Goal: Transaction & Acquisition: Purchase product/service

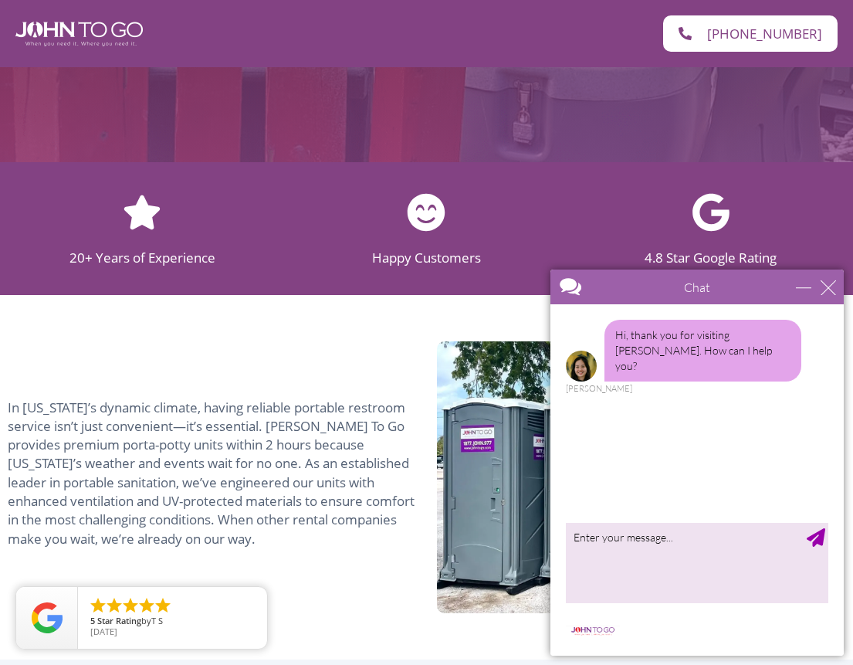
scroll to position [714, 0]
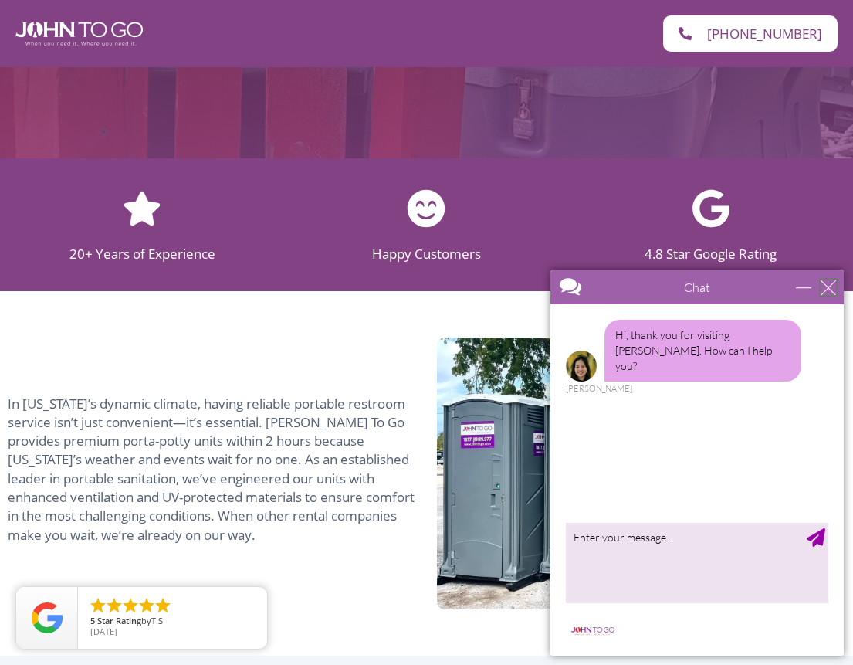
click at [826, 287] on div "close" at bounding box center [828, 287] width 15 height 15
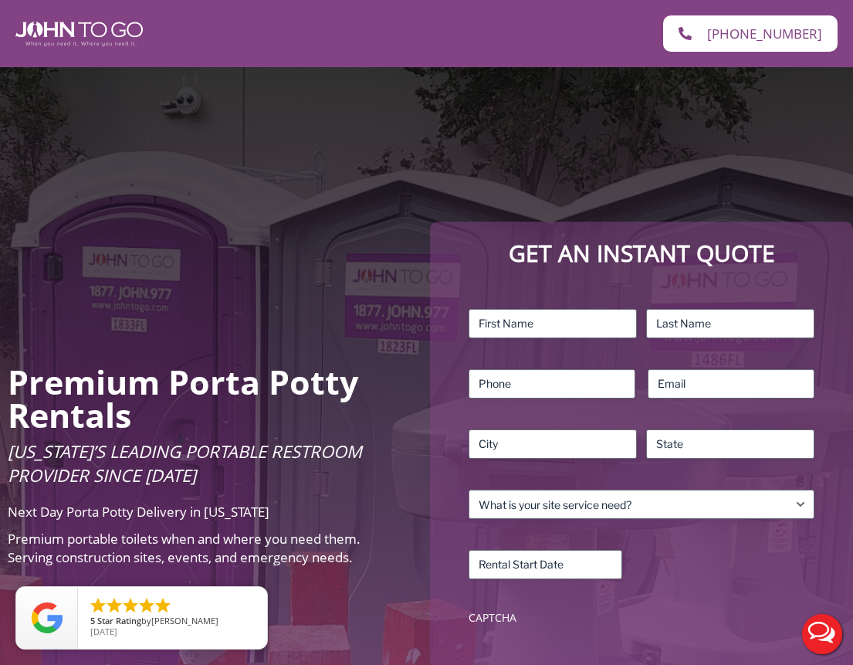
scroll to position [0, 0]
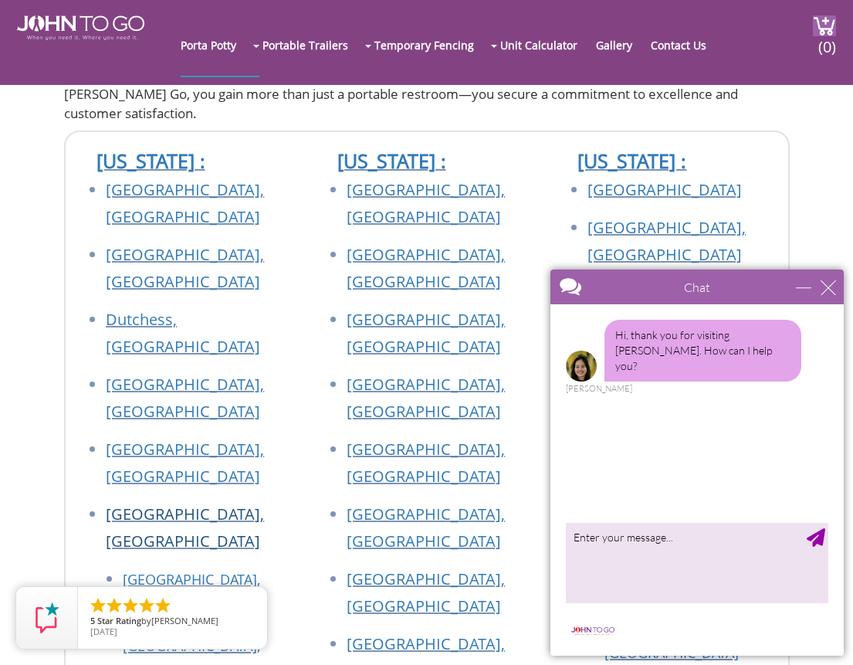
scroll to position [646, 0]
click at [829, 288] on div "close" at bounding box center [828, 287] width 15 height 15
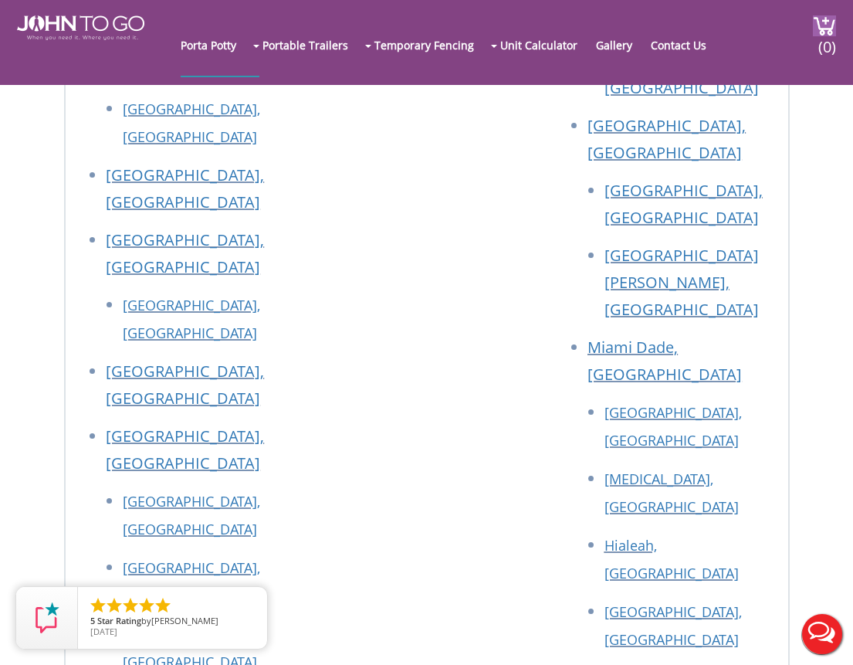
scroll to position [1540, 0]
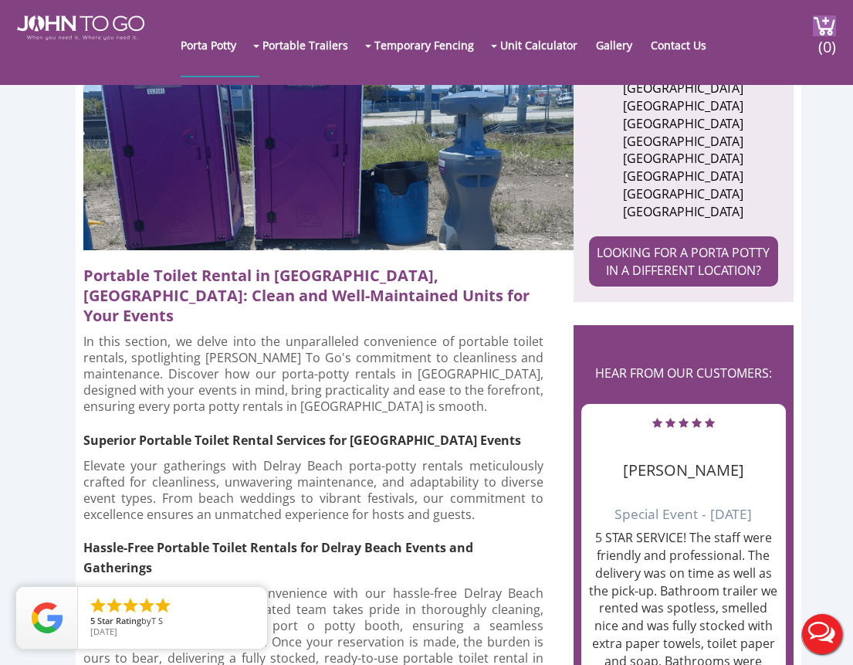
scroll to position [762, 0]
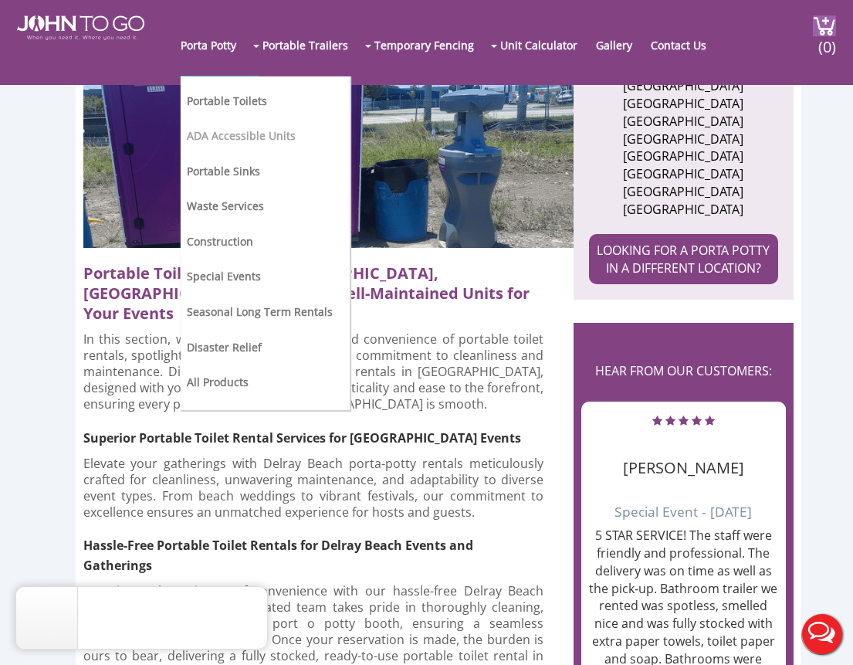
click at [218, 137] on link "ADA Accessible Units" at bounding box center [241, 135] width 109 height 15
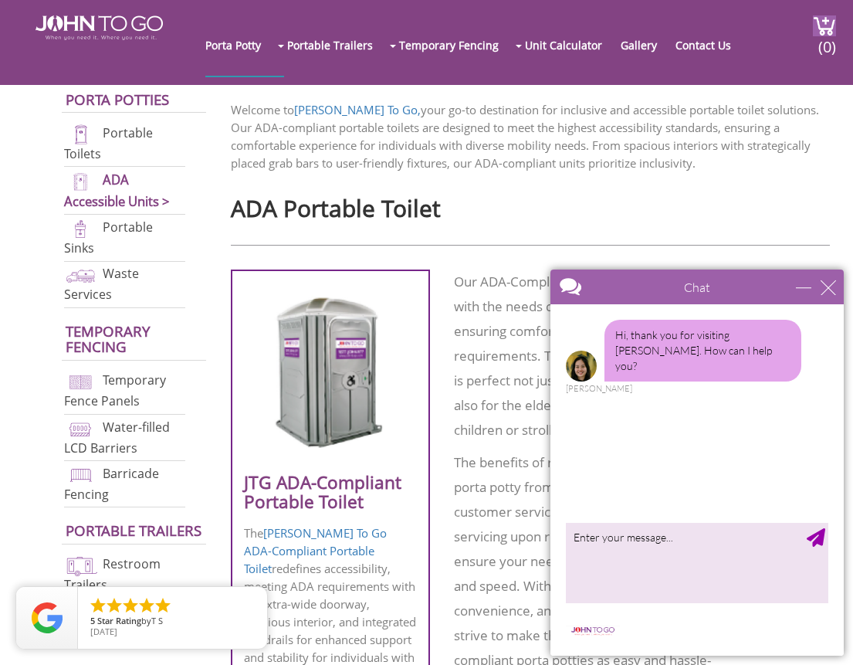
scroll to position [419, 0]
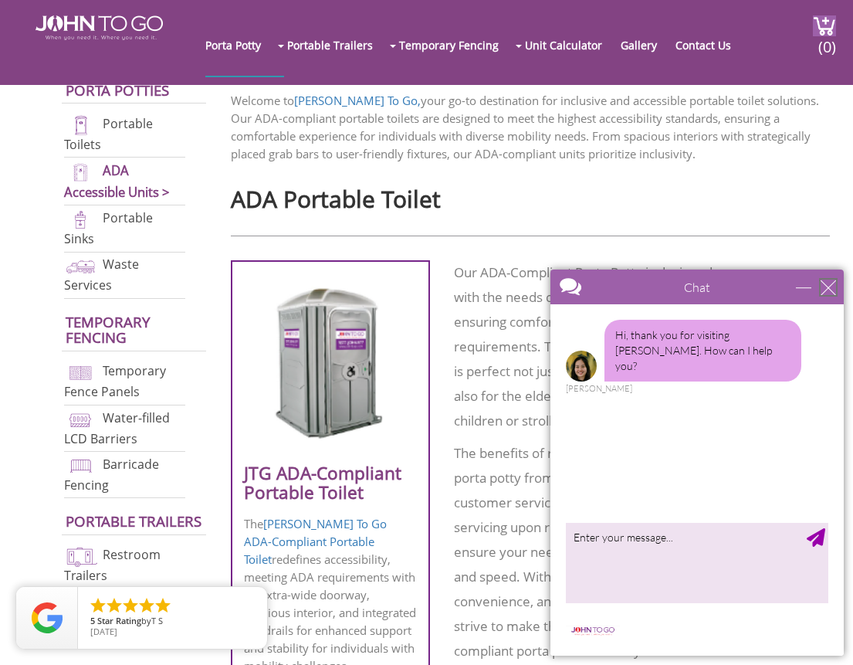
click at [826, 289] on div "close" at bounding box center [828, 287] width 15 height 15
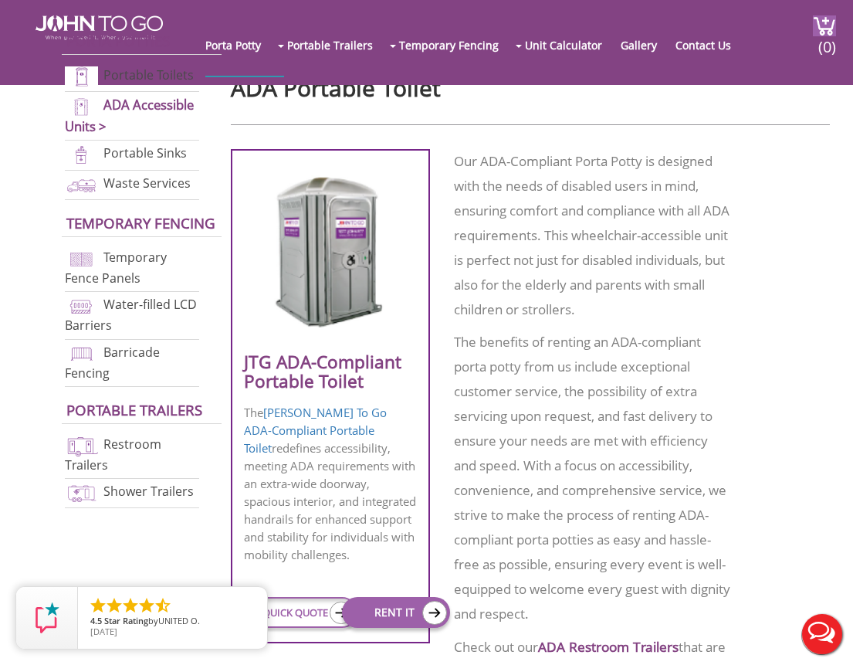
scroll to position [539, 0]
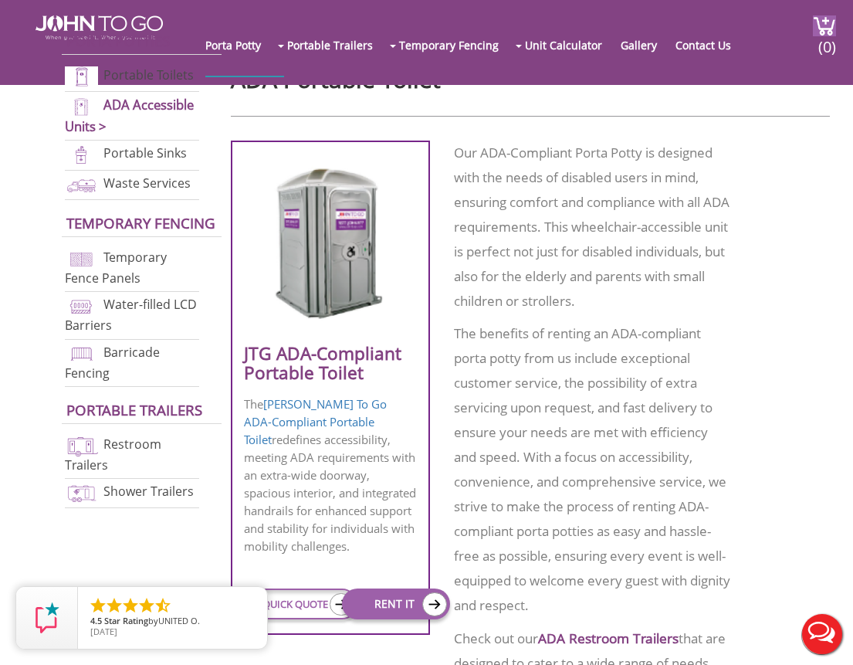
click at [336, 254] on img at bounding box center [330, 244] width 139 height 168
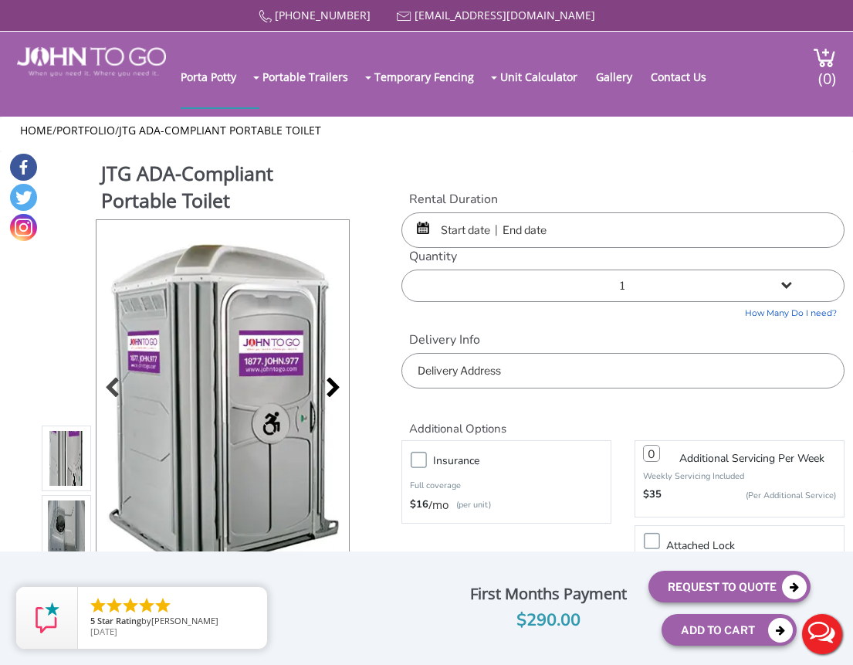
click at [334, 383] on div at bounding box center [329, 389] width 22 height 22
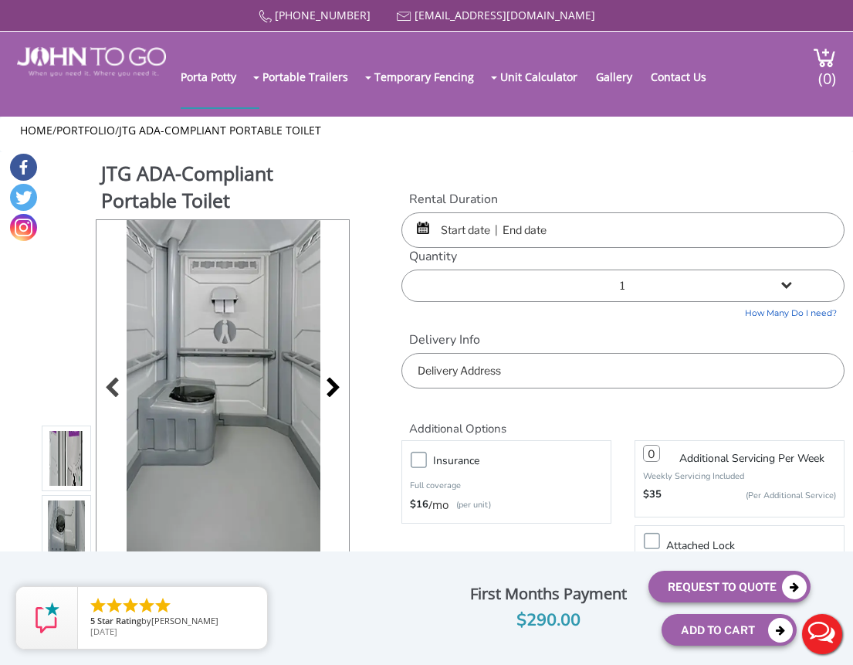
click at [334, 383] on div at bounding box center [329, 389] width 22 height 22
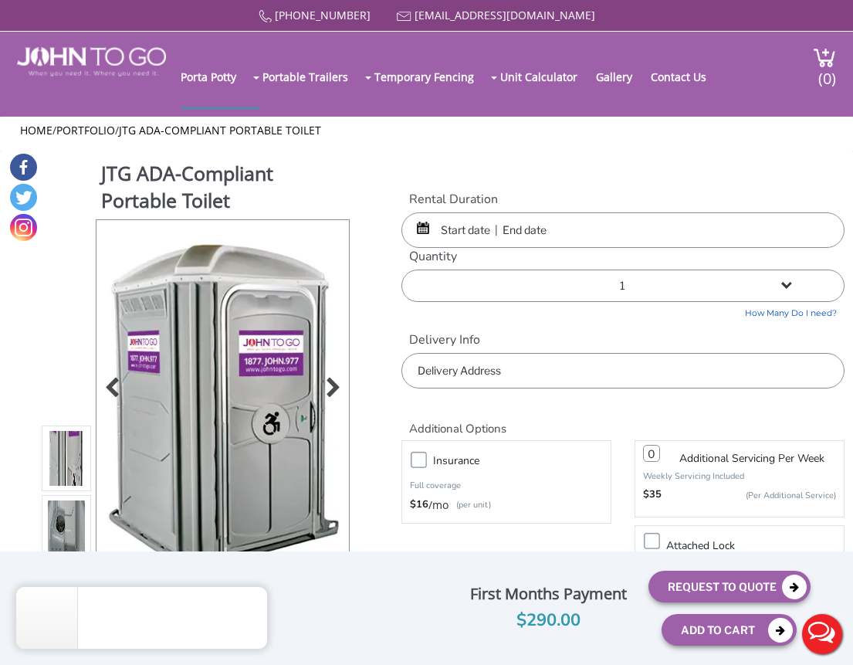
click at [334, 383] on div at bounding box center [329, 389] width 22 height 22
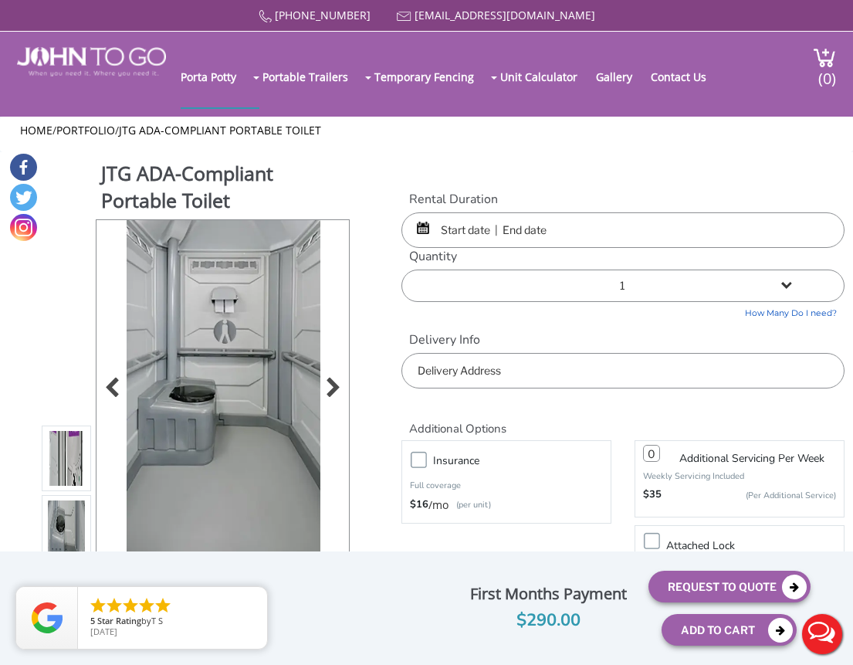
click at [334, 383] on div at bounding box center [329, 389] width 22 height 22
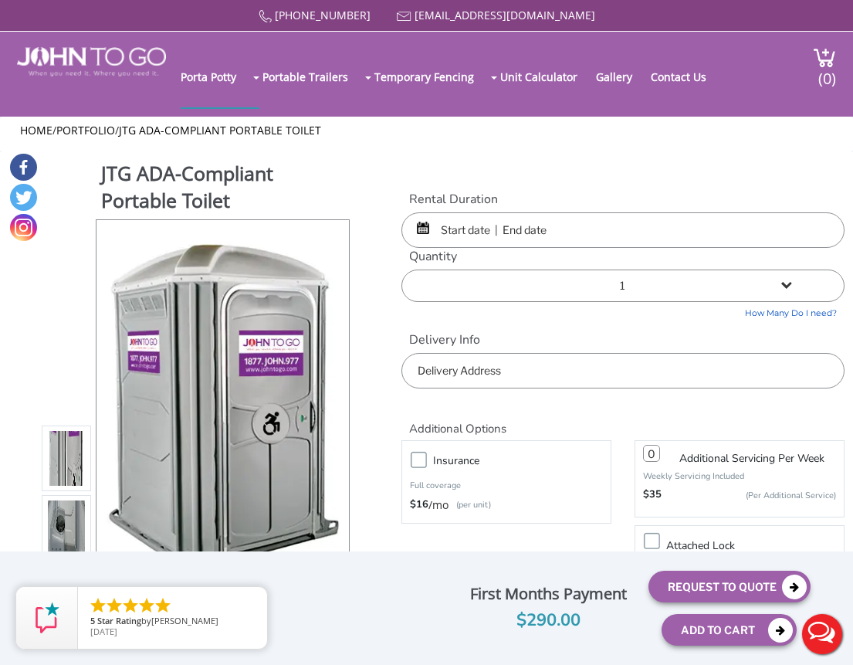
scroll to position [1, 0]
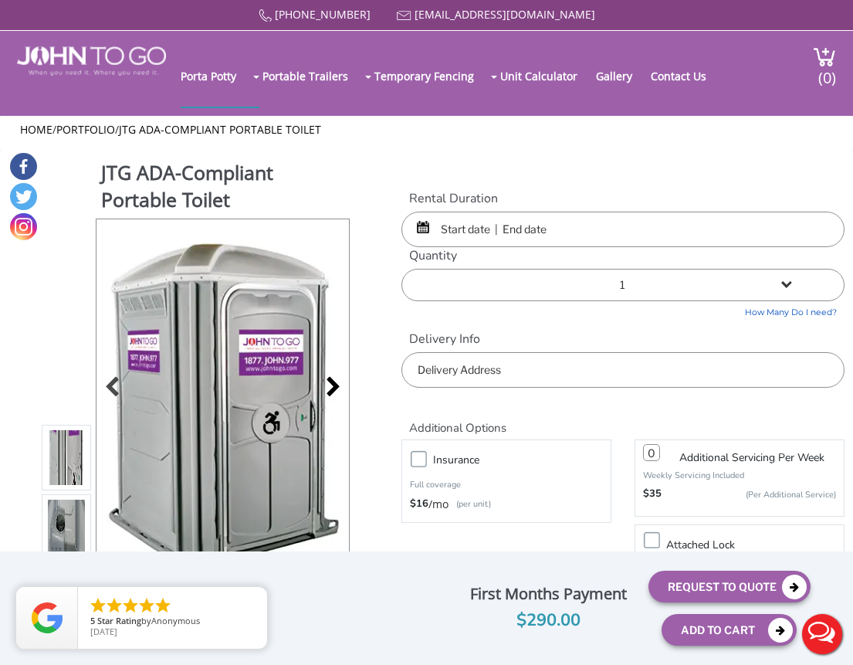
click at [337, 381] on div at bounding box center [329, 389] width 22 height 22
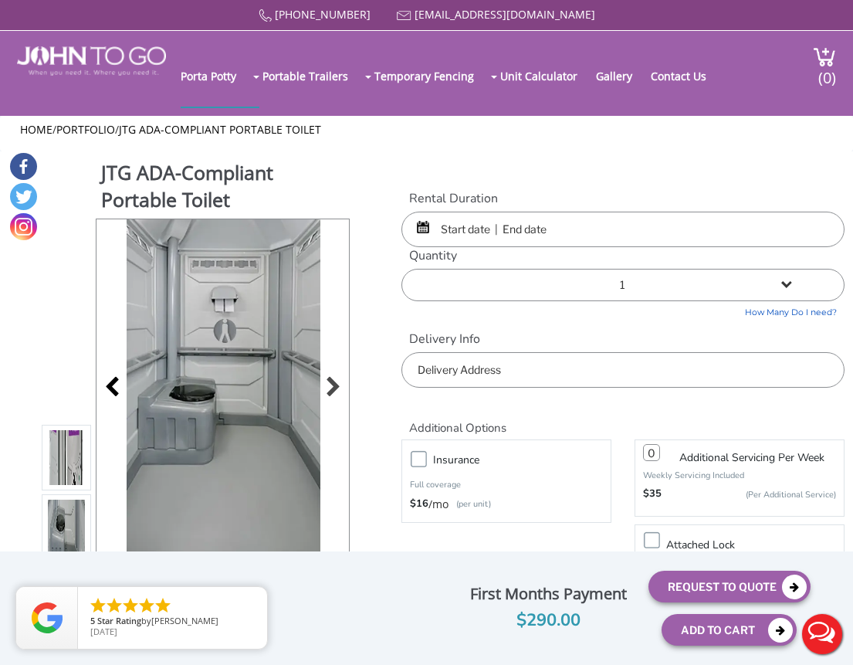
click at [110, 380] on div at bounding box center [117, 389] width 22 height 22
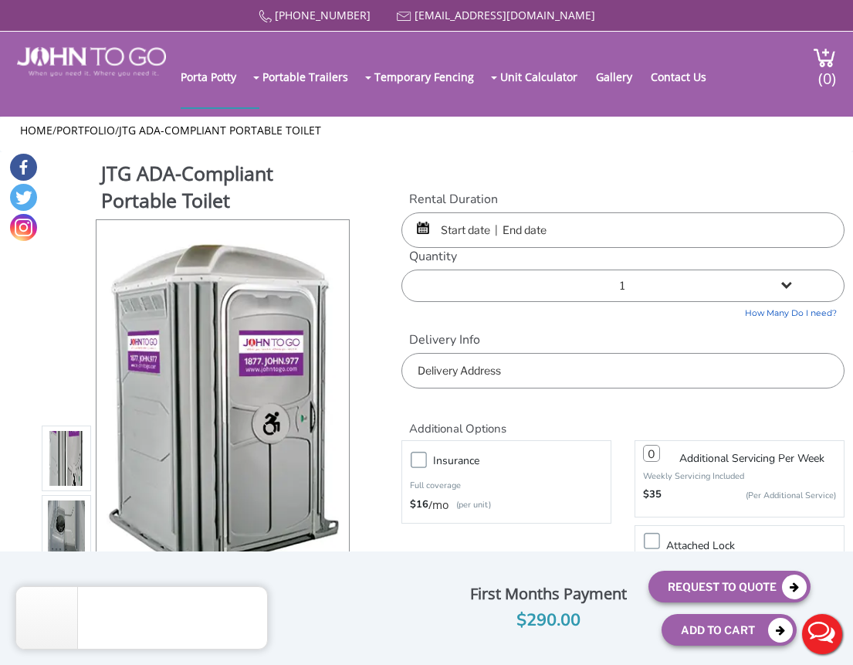
scroll to position [0, 0]
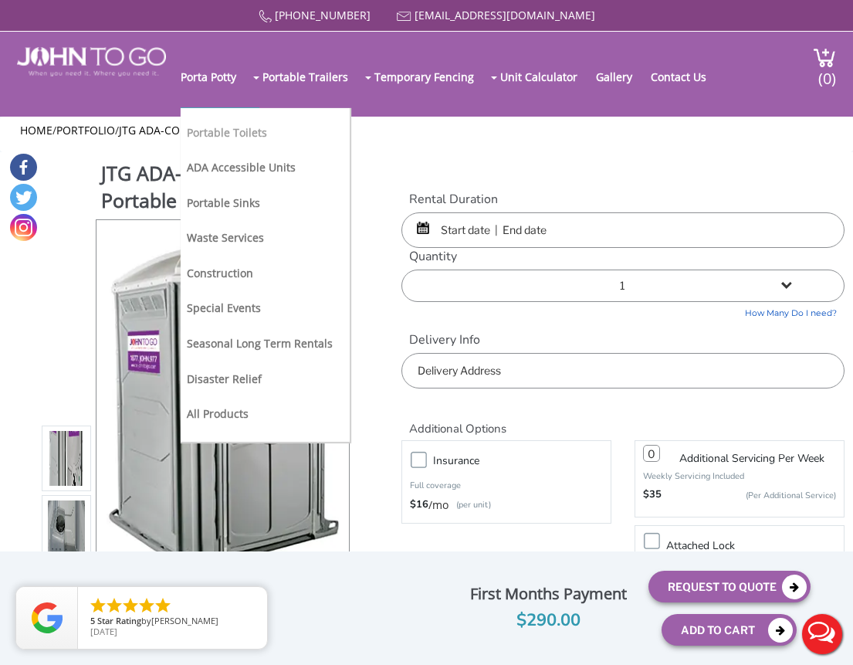
click at [254, 132] on link "Portable Toilets" at bounding box center [227, 132] width 80 height 15
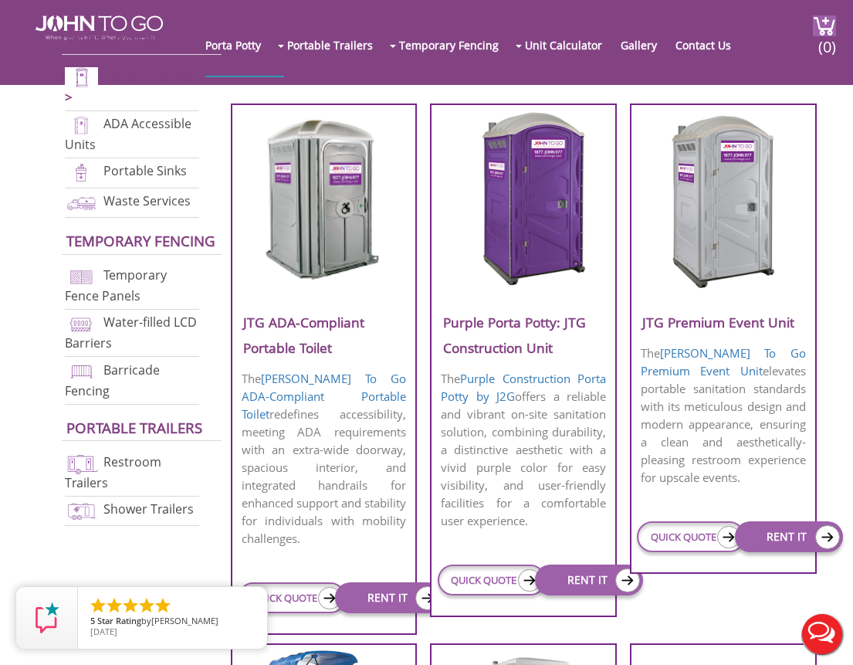
scroll to position [560, 0]
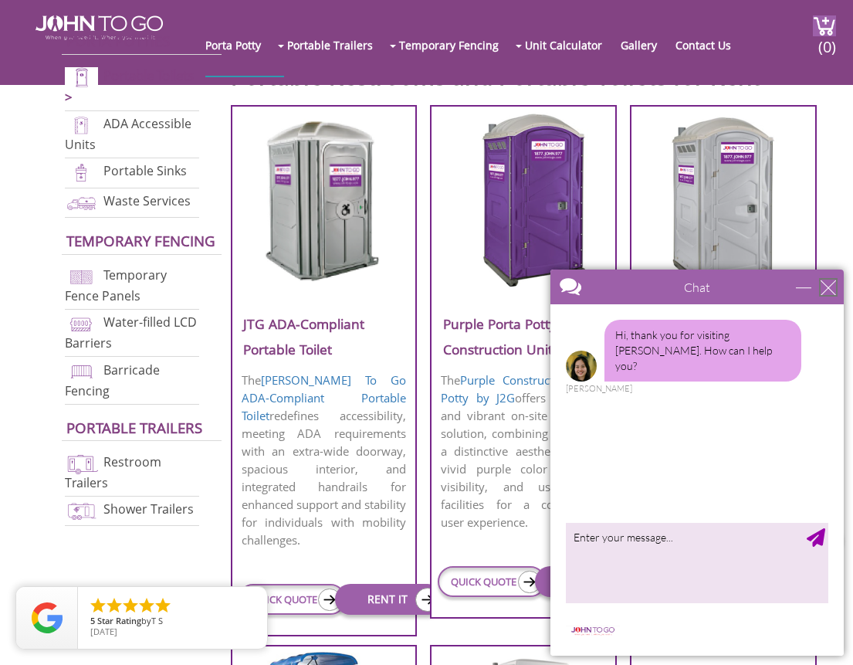
click at [829, 283] on div "close" at bounding box center [828, 287] width 15 height 15
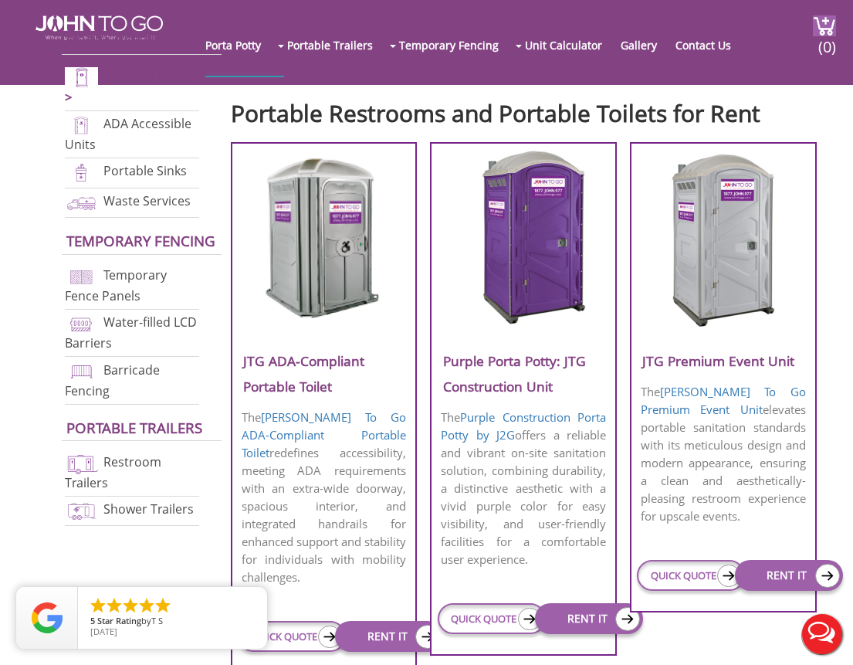
scroll to position [523, 0]
click at [721, 261] on img at bounding box center [722, 238] width 147 height 178
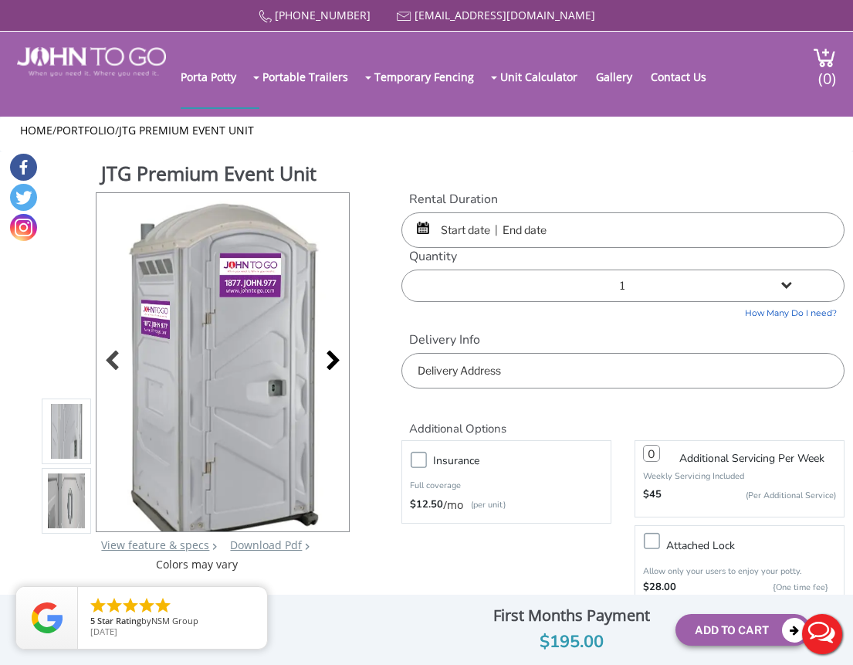
click at [334, 357] on div at bounding box center [329, 362] width 22 height 22
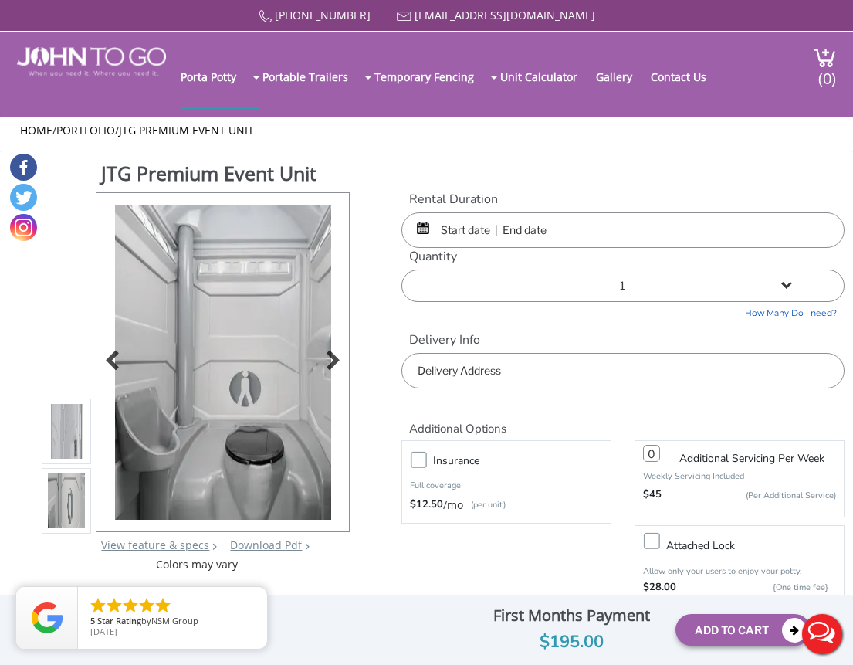
click at [264, 378] on img at bounding box center [223, 387] width 216 height 364
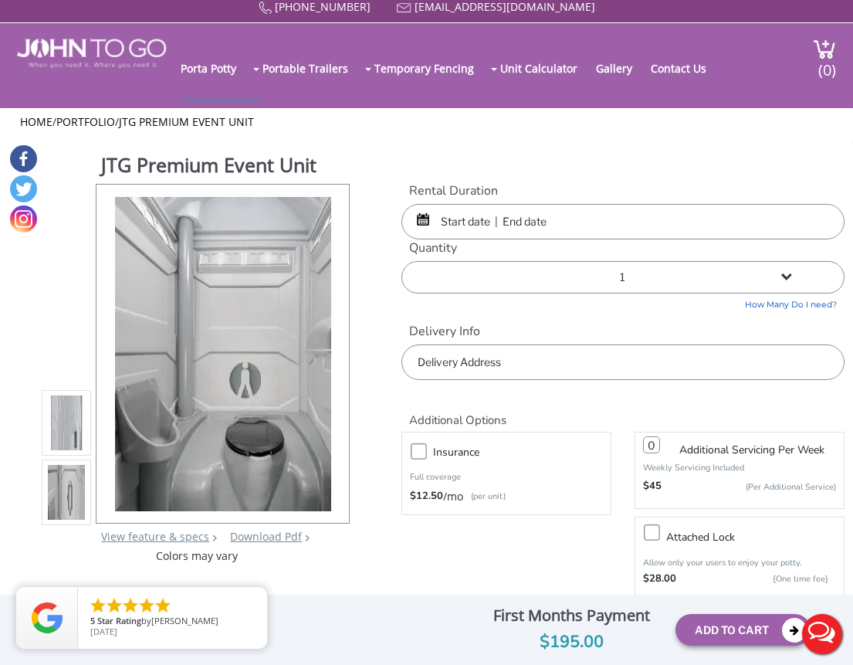
scroll to position [11, 0]
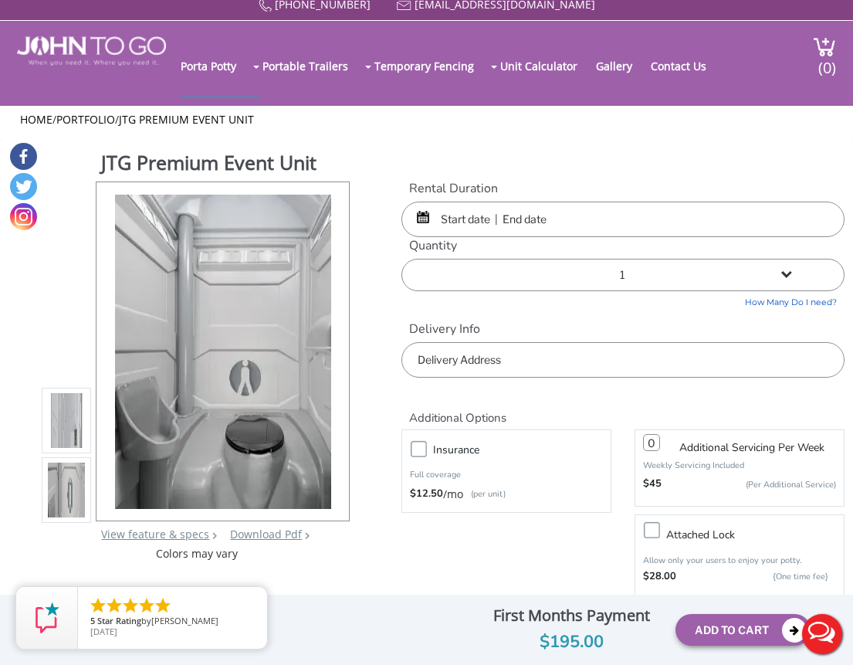
click at [64, 430] on img at bounding box center [67, 424] width 38 height 364
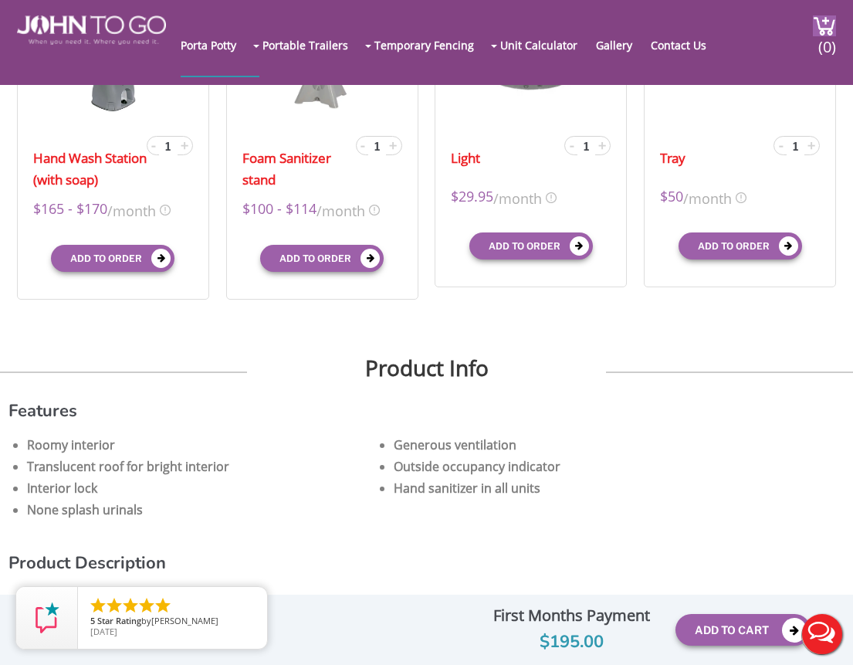
scroll to position [626, 0]
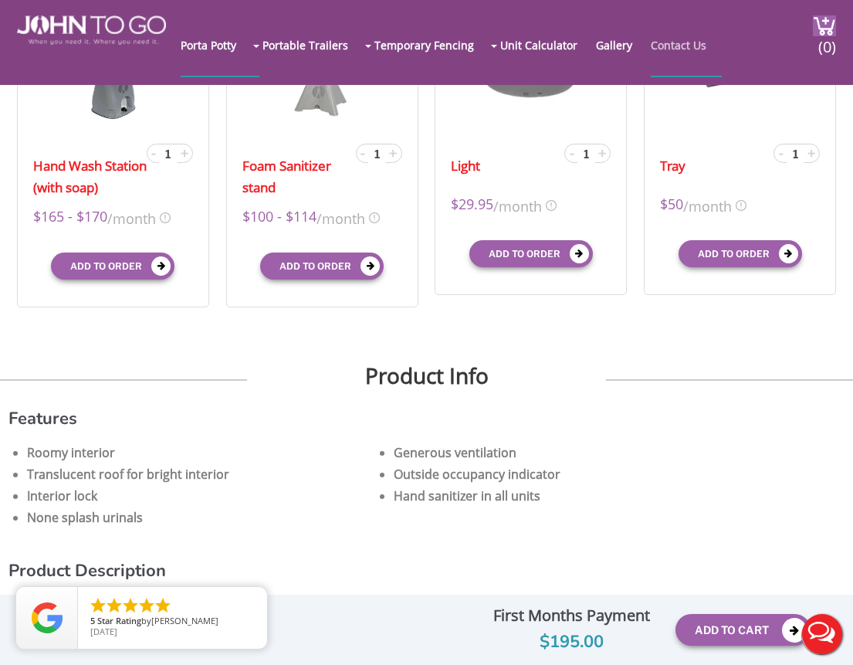
click at [686, 49] on link "Contact Us" at bounding box center [686, 45] width 71 height 62
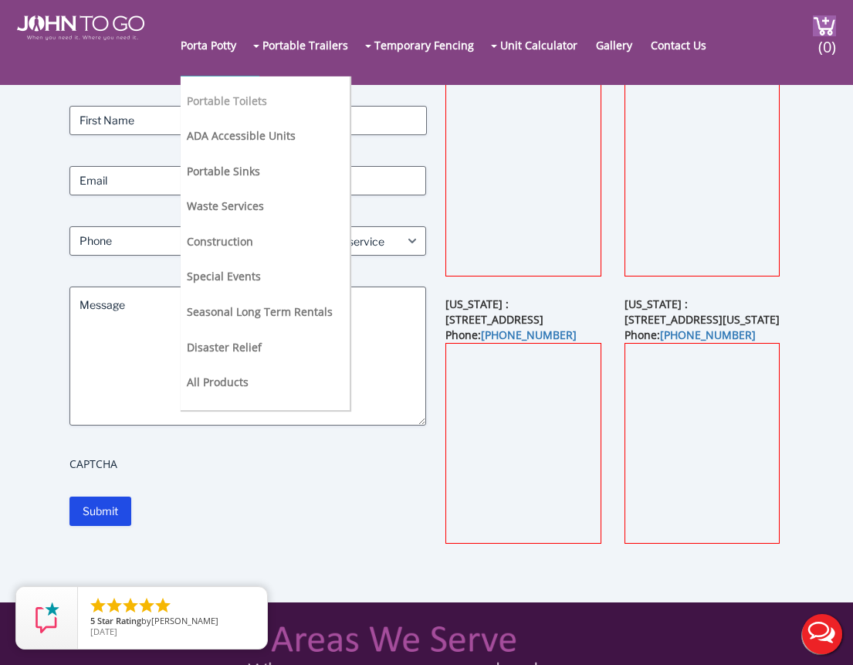
click at [203, 107] on link "Portable Toilets" at bounding box center [227, 100] width 80 height 15
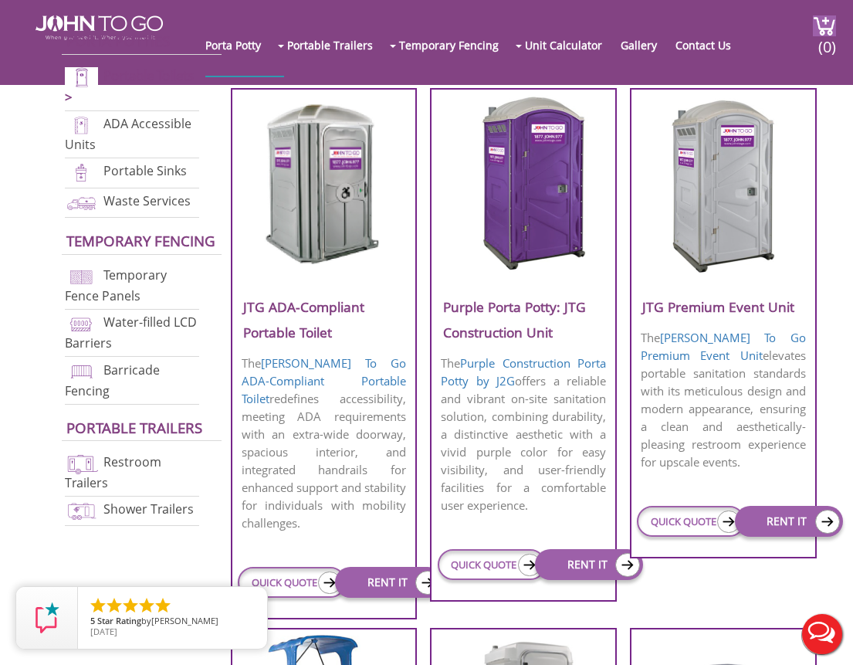
scroll to position [578, 0]
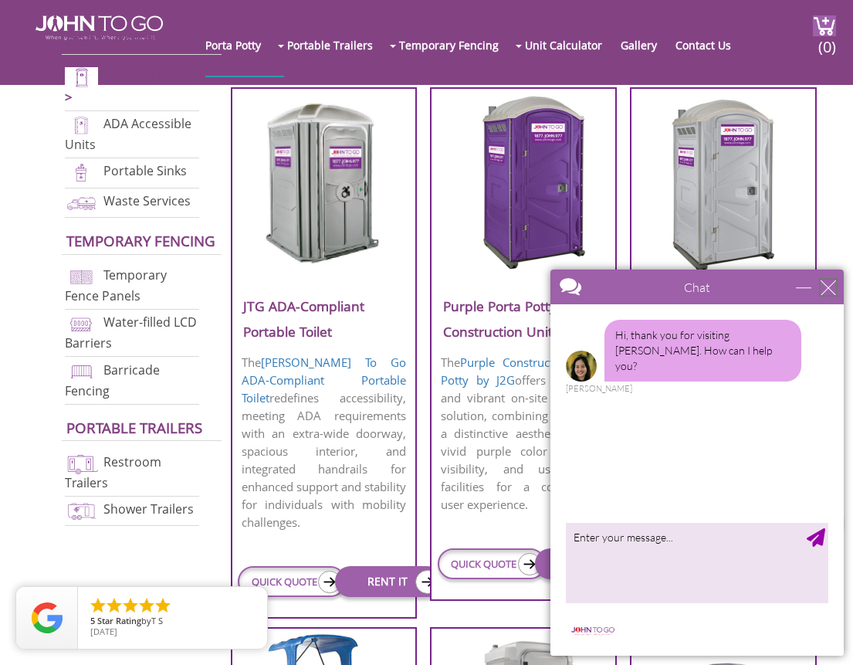
click at [829, 286] on div "close" at bounding box center [828, 287] width 15 height 15
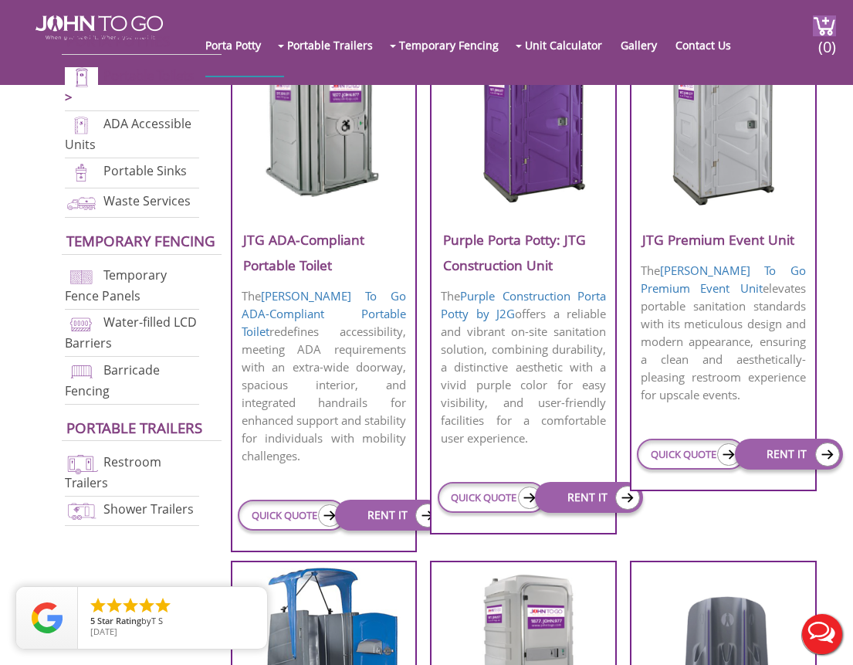
scroll to position [645, 0]
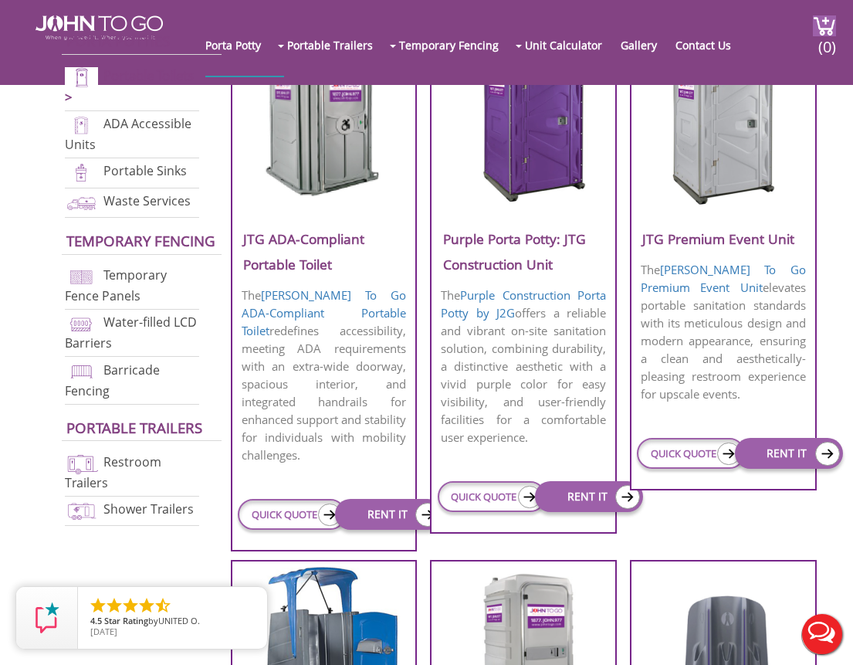
click at [533, 368] on p "The Purple Construction Porta Potty by J2G offers a reliable and vibrant on-sit…" at bounding box center [523, 366] width 183 height 163
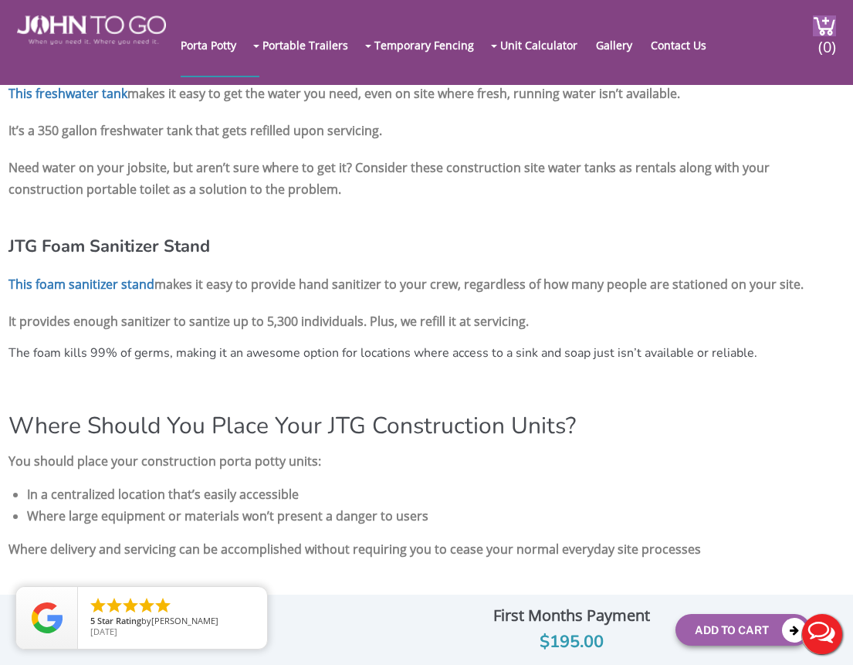
scroll to position [1734, 0]
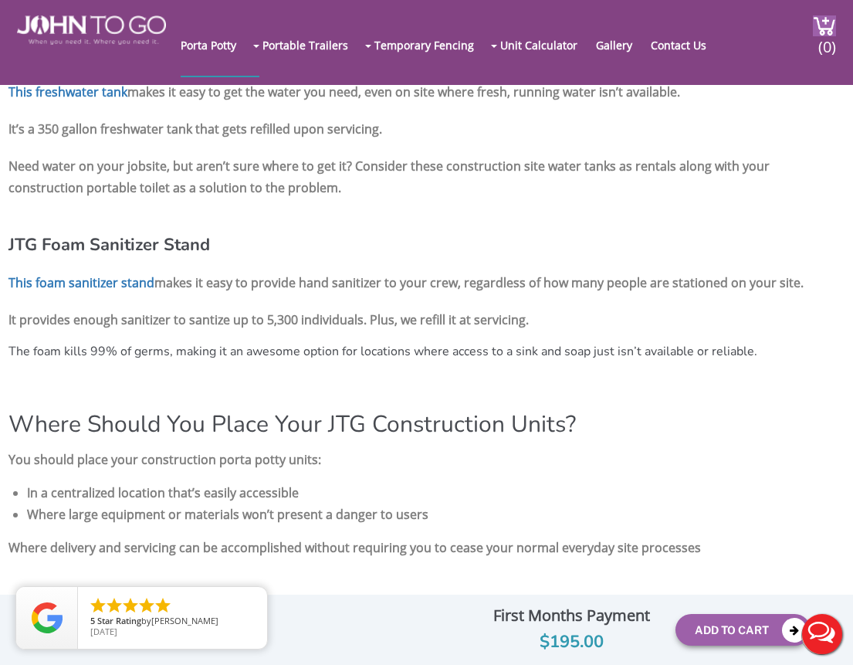
click at [352, 334] on p "It provides enough sanitizer to santize up to 5,300 individuals. Plus, we refil…" at bounding box center [426, 319] width 836 height 29
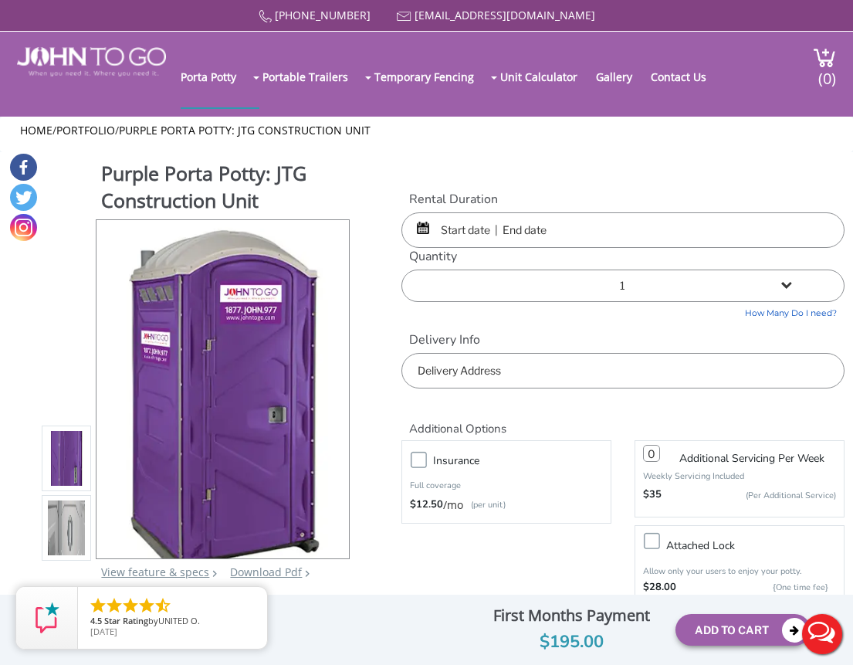
scroll to position [0, 0]
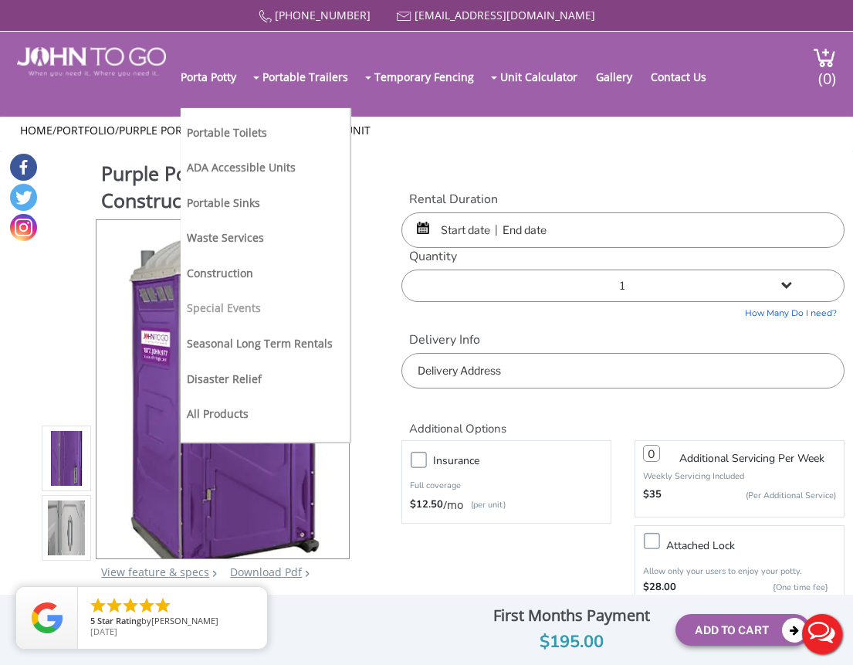
click at [226, 303] on link "Special Events" at bounding box center [224, 307] width 74 height 15
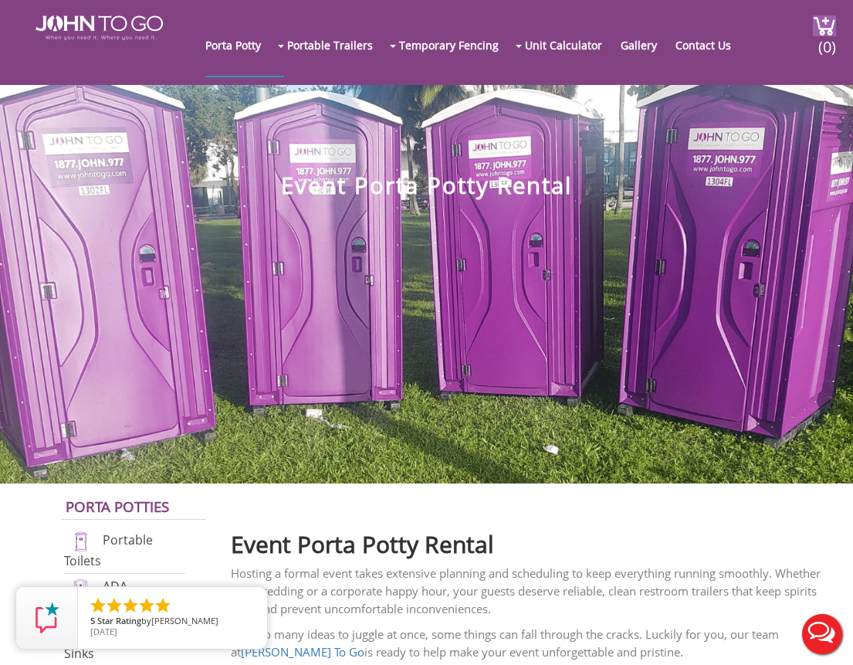
scroll to position [3, 0]
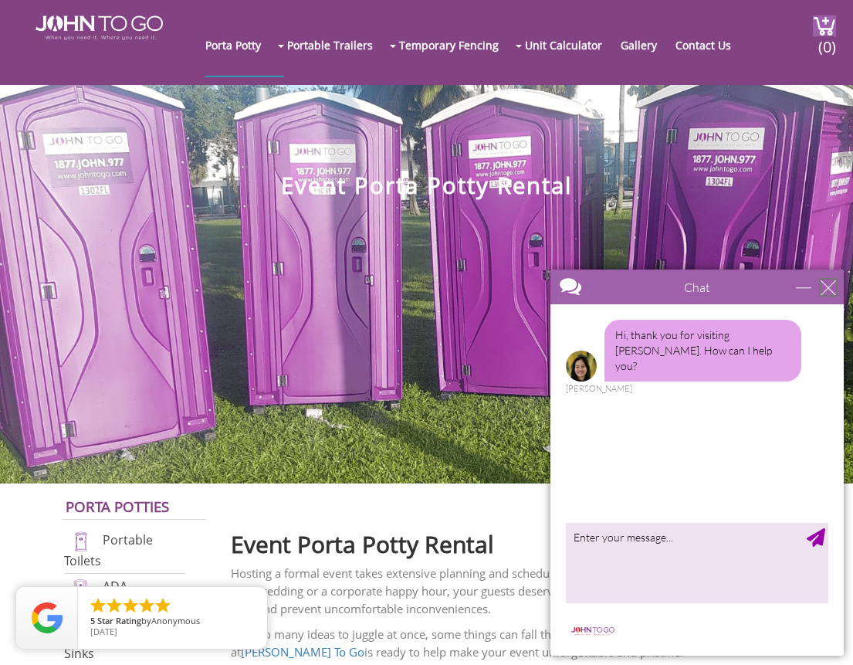
click at [832, 290] on div "close" at bounding box center [828, 287] width 15 height 15
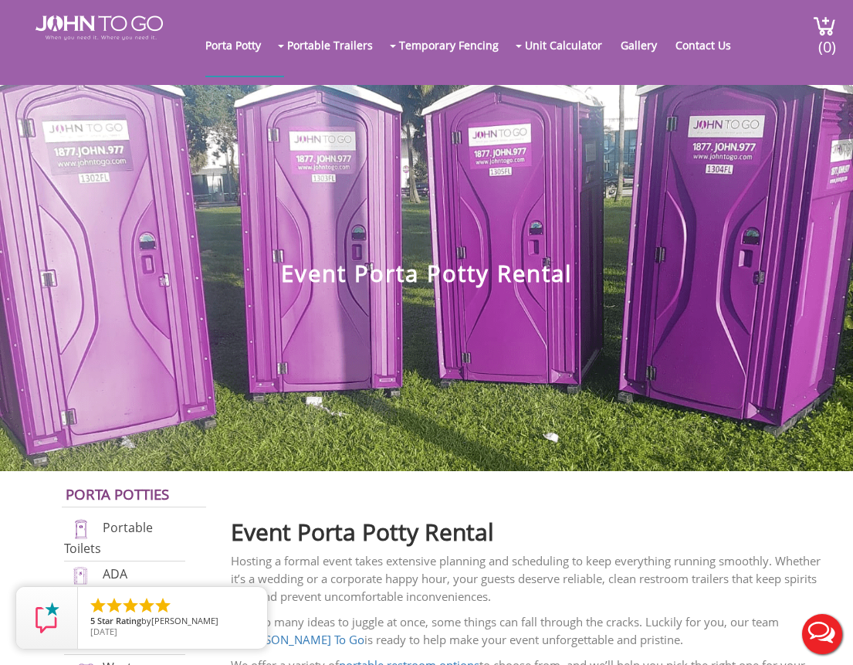
scroll to position [0, 0]
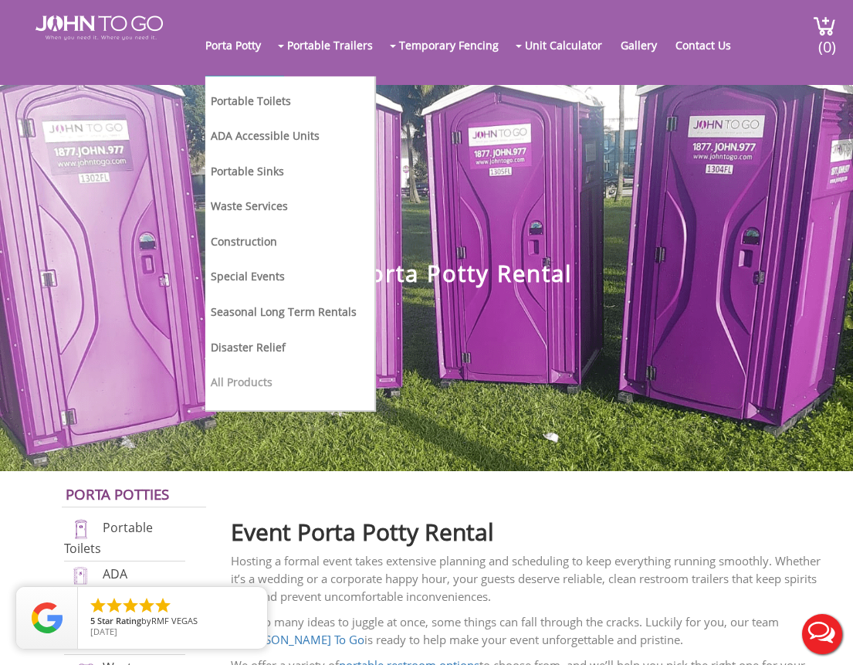
click at [254, 381] on link "All Products" at bounding box center [242, 382] width 62 height 15
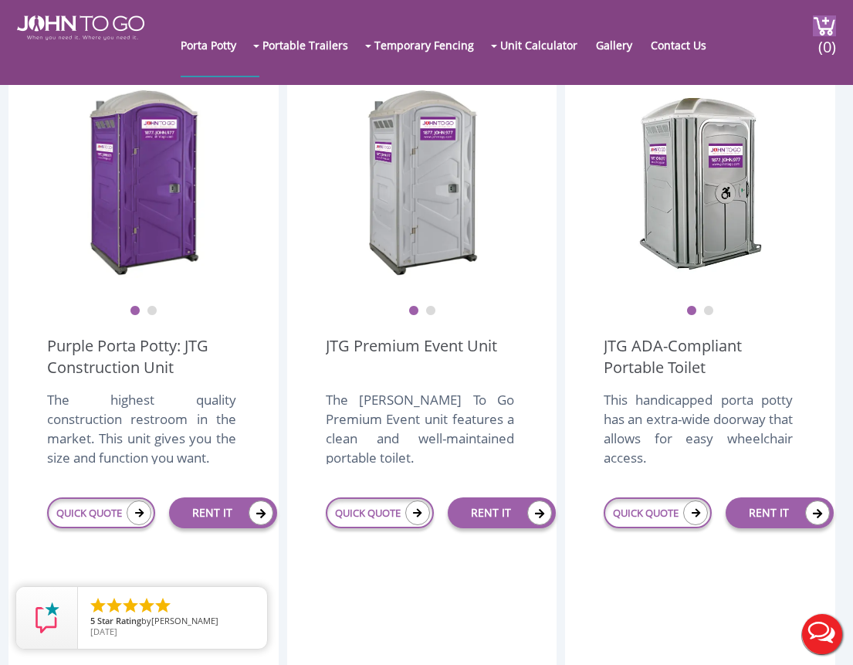
scroll to position [423, 0]
click at [716, 307] on ul "1 2" at bounding box center [700, 300] width 193 height 32
click at [668, 351] on link "JTG ADA-Compliant Portable Toilet" at bounding box center [700, 356] width 193 height 43
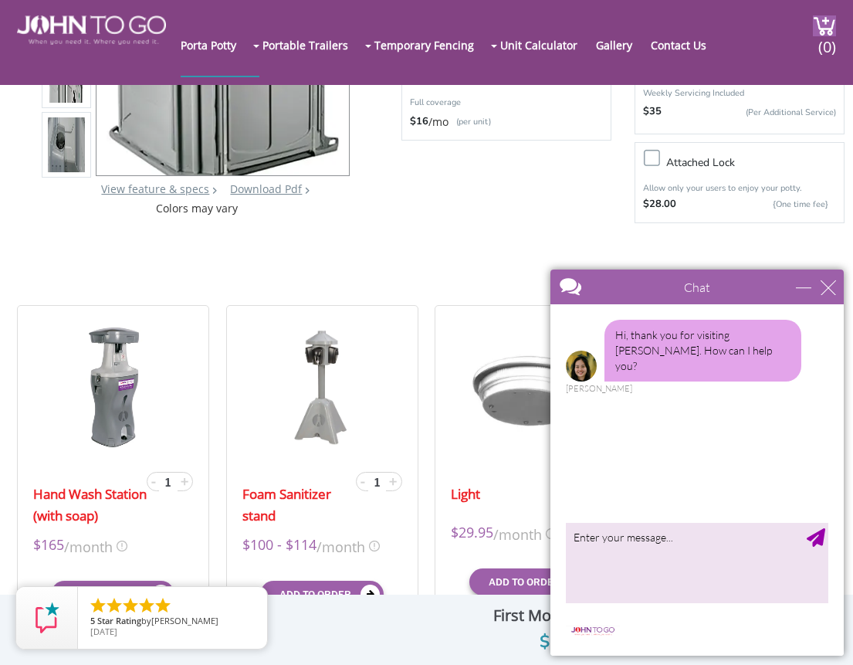
scroll to position [299, 0]
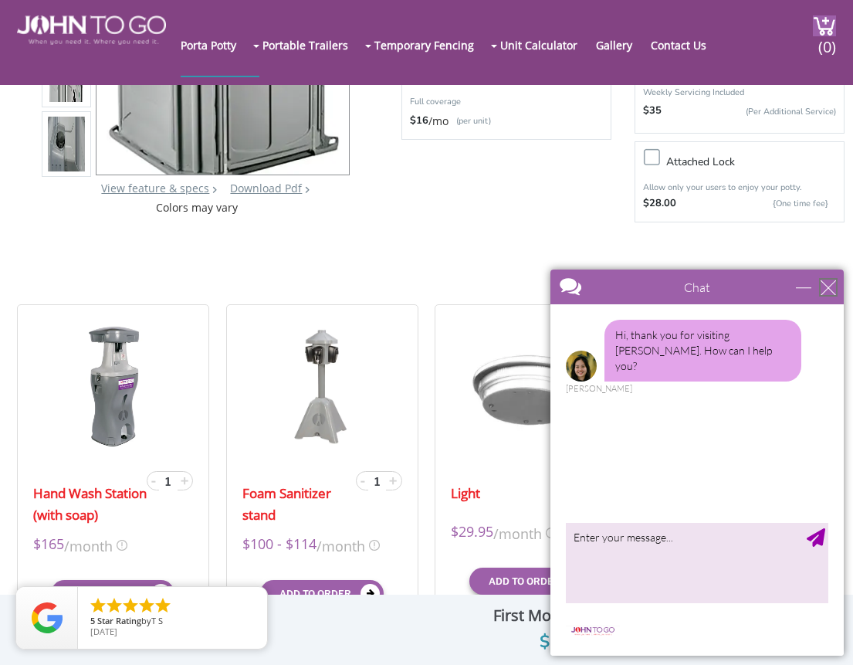
click at [829, 286] on div "close" at bounding box center [828, 287] width 15 height 15
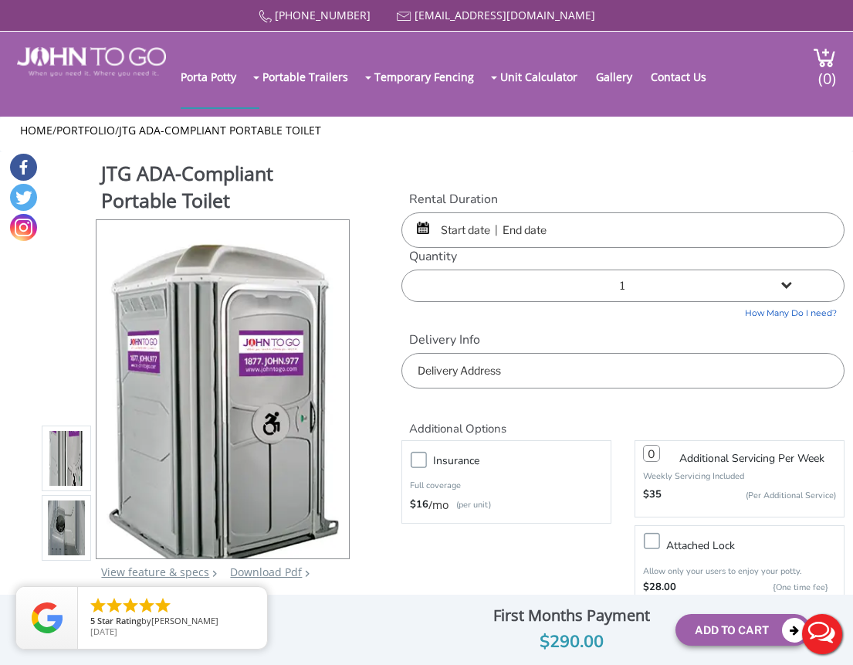
scroll to position [0, 0]
click at [319, 131] on link "Restroom Trailers" at bounding box center [315, 132] width 92 height 15
